Goal: Use online tool/utility: Utilize a website feature to perform a specific function

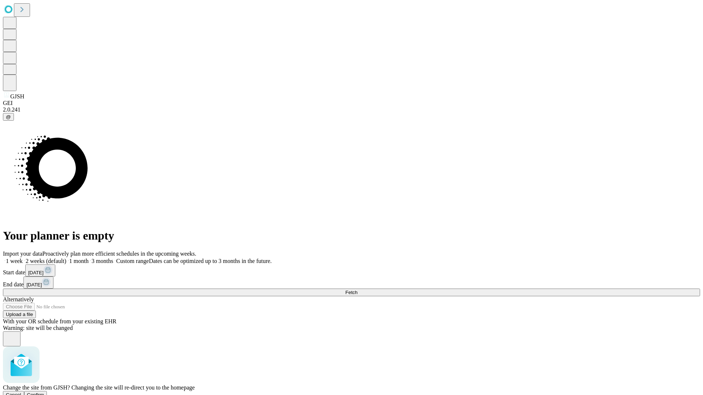
click at [44, 392] on span "Confirm" at bounding box center [35, 394] width 17 height 5
click at [66, 258] on label "2 weeks (default)" at bounding box center [45, 261] width 44 height 6
click at [357, 290] on span "Fetch" at bounding box center [351, 292] width 12 height 5
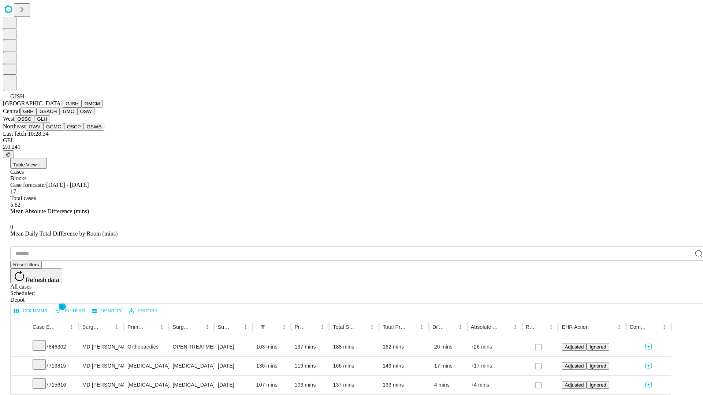
click at [82, 108] on button "GMCM" at bounding box center [92, 104] width 21 height 8
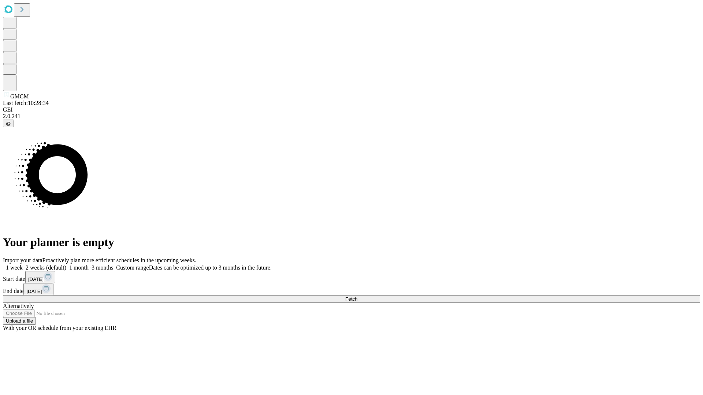
click at [66, 265] on label "2 weeks (default)" at bounding box center [45, 268] width 44 height 6
click at [357, 297] on span "Fetch" at bounding box center [351, 299] width 12 height 5
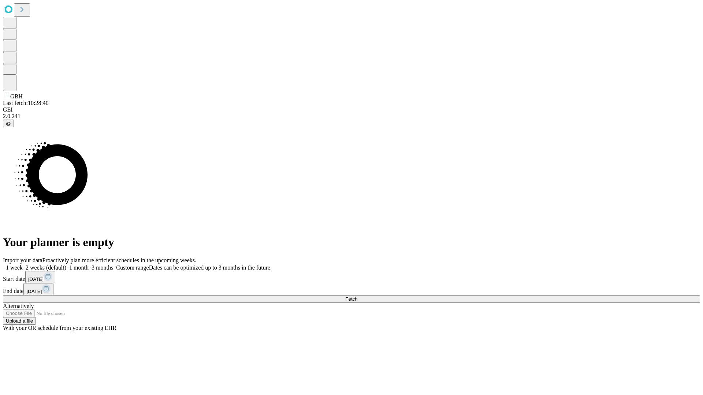
click at [66, 265] on label "2 weeks (default)" at bounding box center [45, 268] width 44 height 6
click at [357, 297] on span "Fetch" at bounding box center [351, 299] width 12 height 5
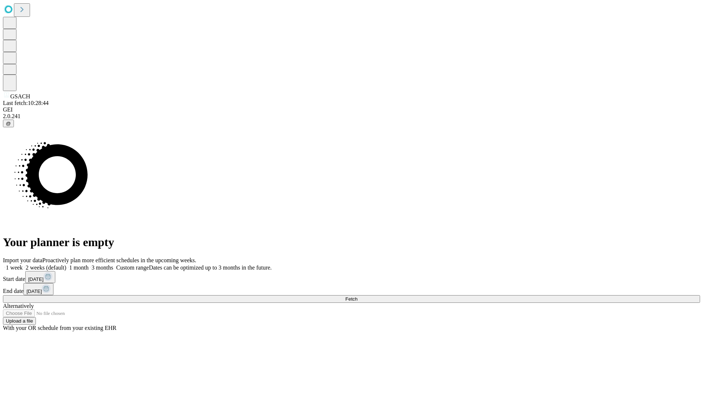
click at [66, 265] on label "2 weeks (default)" at bounding box center [45, 268] width 44 height 6
click at [357, 297] on span "Fetch" at bounding box center [351, 299] width 12 height 5
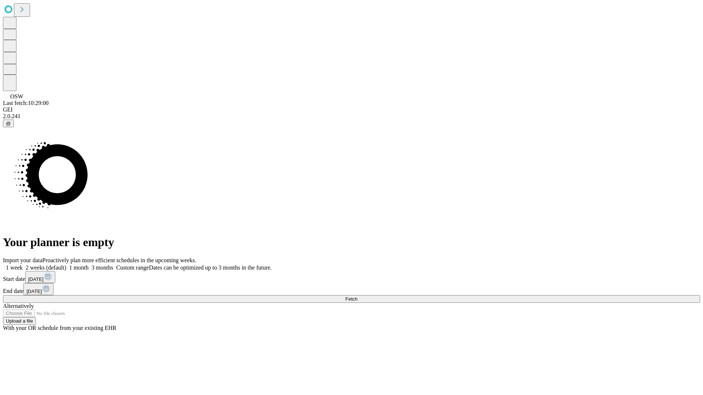
click at [66, 265] on label "2 weeks (default)" at bounding box center [45, 268] width 44 height 6
click at [357, 297] on span "Fetch" at bounding box center [351, 299] width 12 height 5
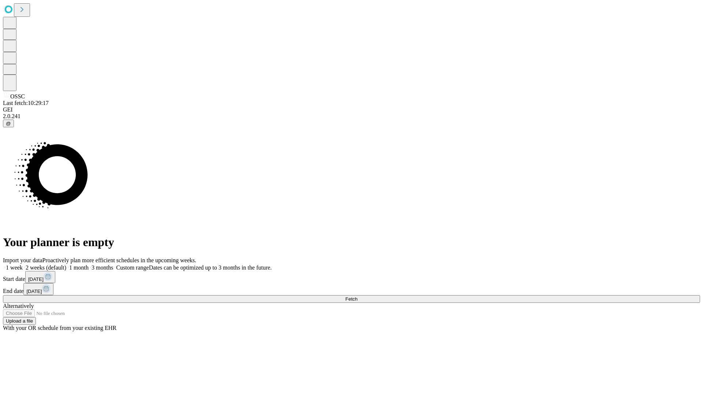
click at [357, 297] on span "Fetch" at bounding box center [351, 299] width 12 height 5
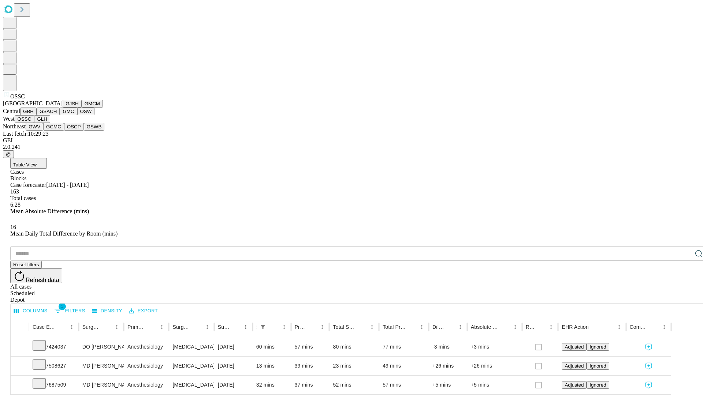
click at [50, 123] on button "GLH" at bounding box center [42, 119] width 16 height 8
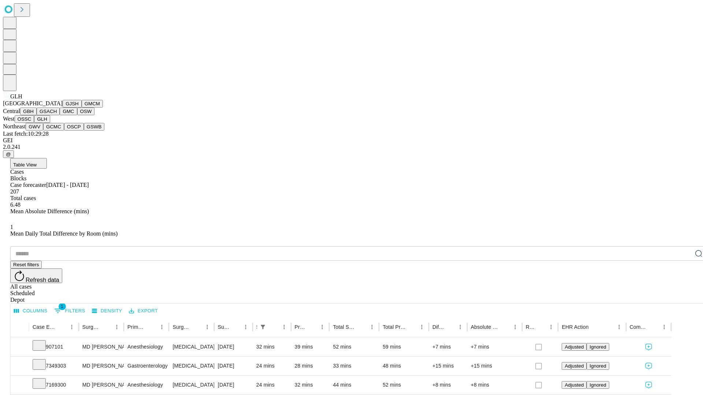
click at [43, 131] on button "GWV" at bounding box center [35, 127] width 18 height 8
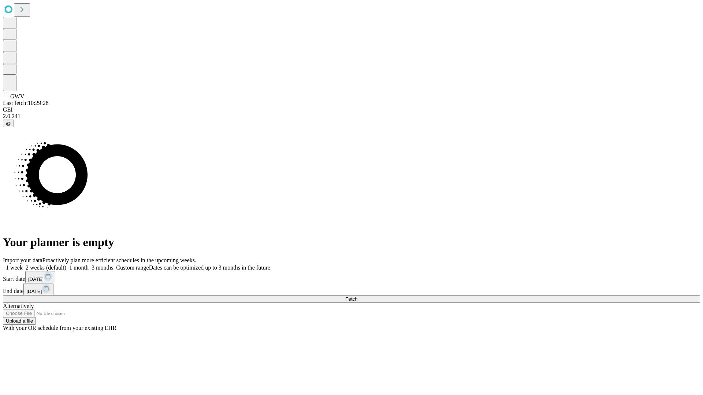
click at [357, 297] on span "Fetch" at bounding box center [351, 299] width 12 height 5
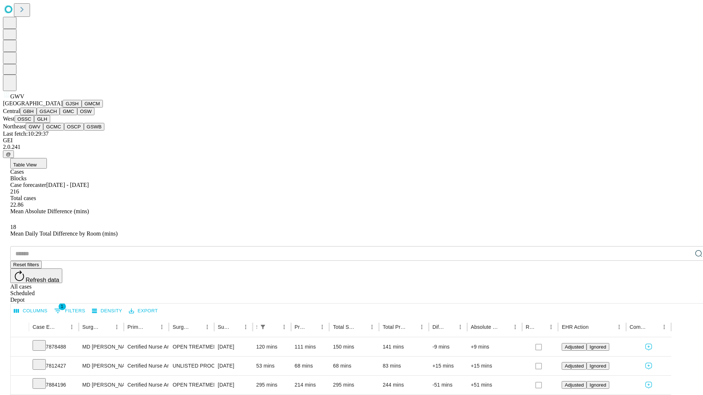
click at [57, 131] on button "GCMC" at bounding box center [53, 127] width 21 height 8
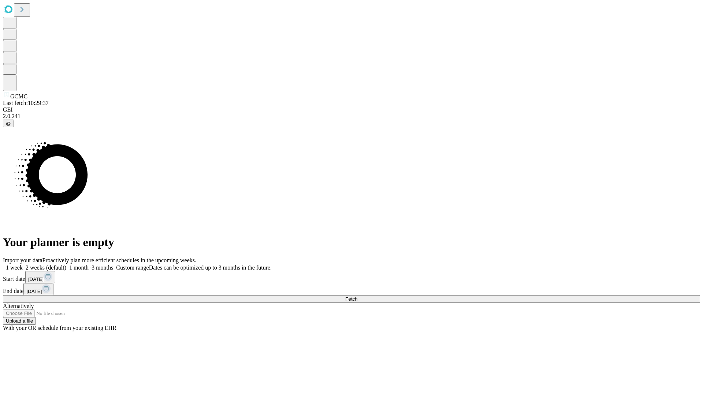
click at [357, 297] on span "Fetch" at bounding box center [351, 299] width 12 height 5
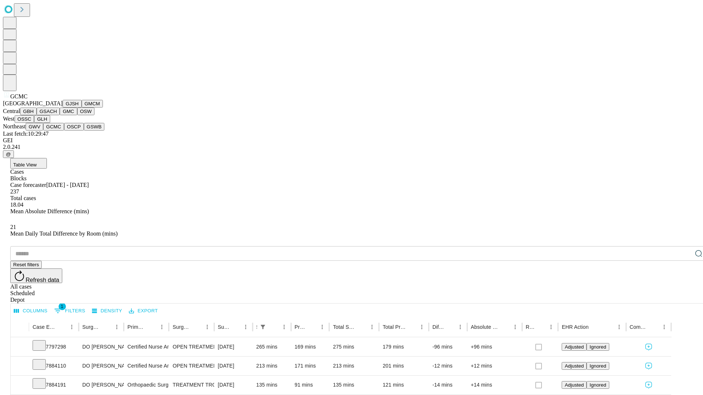
click at [64, 131] on button "OSCP" at bounding box center [74, 127] width 20 height 8
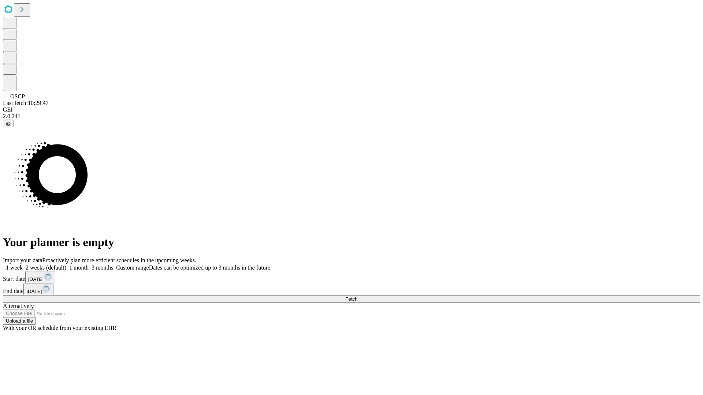
click at [66, 265] on label "2 weeks (default)" at bounding box center [45, 268] width 44 height 6
click at [357, 297] on span "Fetch" at bounding box center [351, 299] width 12 height 5
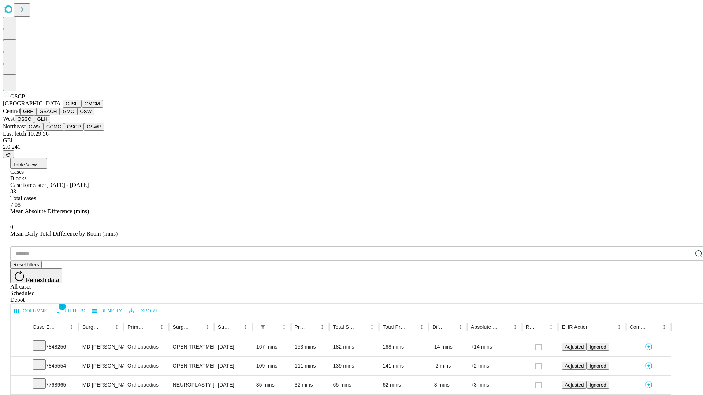
click at [84, 131] on button "GSWB" at bounding box center [94, 127] width 21 height 8
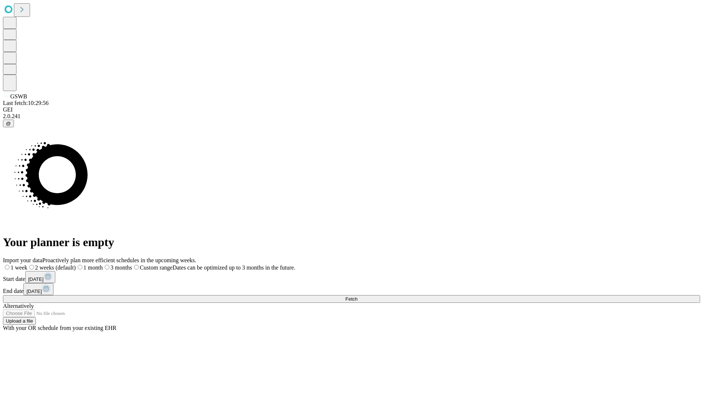
click at [76, 265] on label "2 weeks (default)" at bounding box center [51, 268] width 48 height 6
click at [357, 297] on span "Fetch" at bounding box center [351, 299] width 12 height 5
